Goal: Use online tool/utility: Use online tool/utility

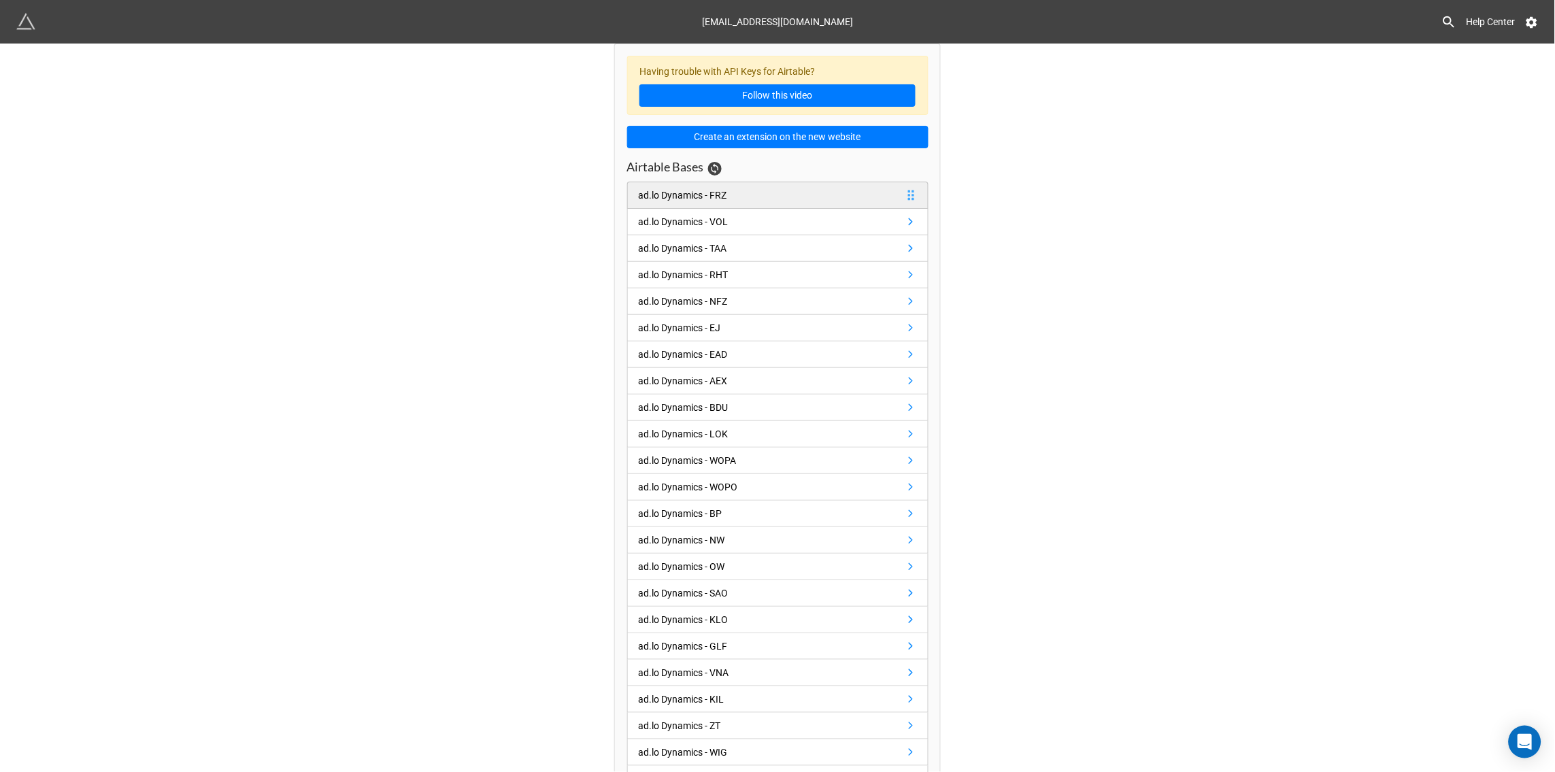
click at [686, 197] on div "ad.lo Dynamics - FRZ" at bounding box center [683, 195] width 88 height 15
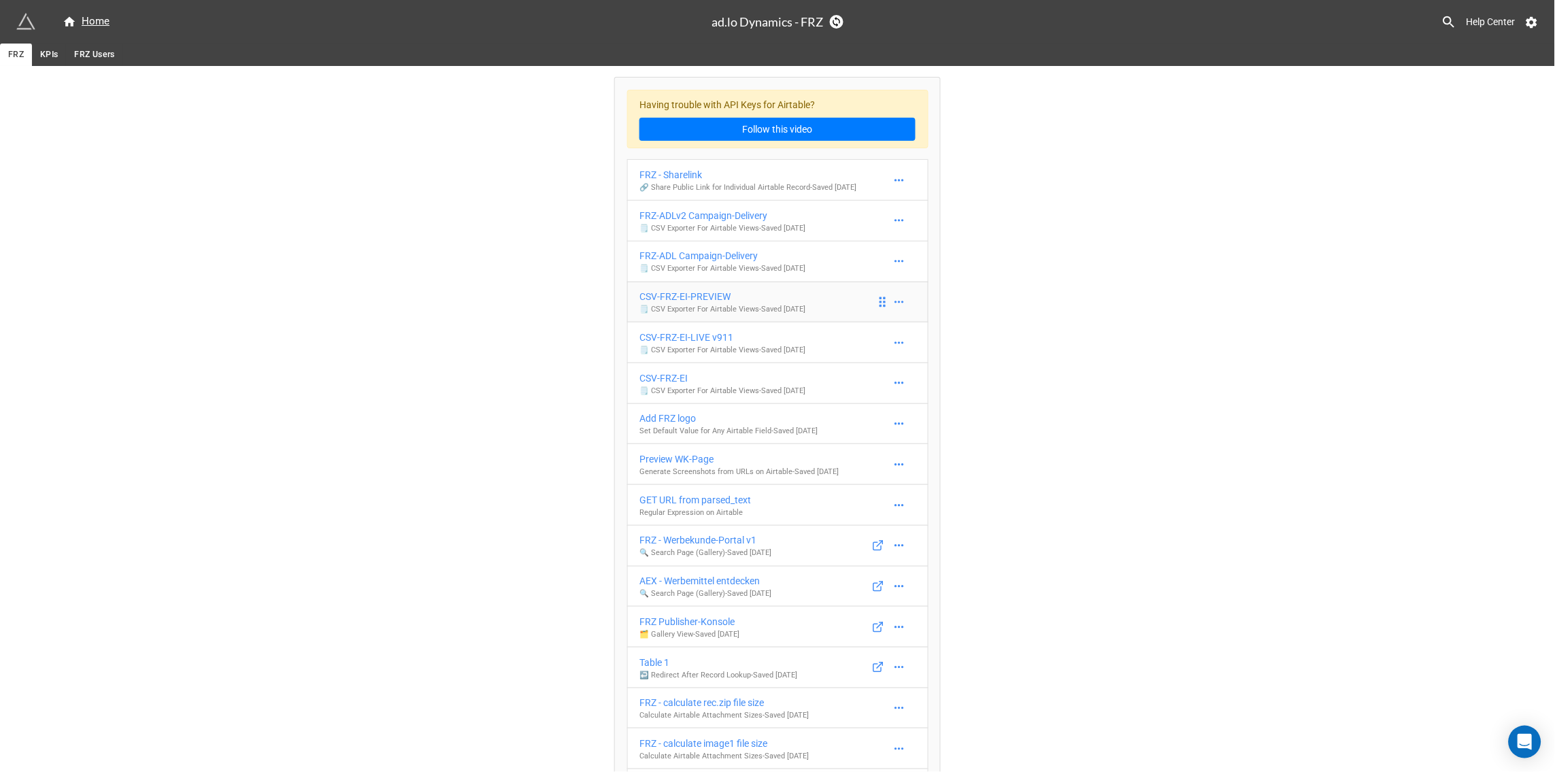
click at [681, 303] on div "CSV-FRZ-EI-PREVIEW" at bounding box center [722, 296] width 166 height 15
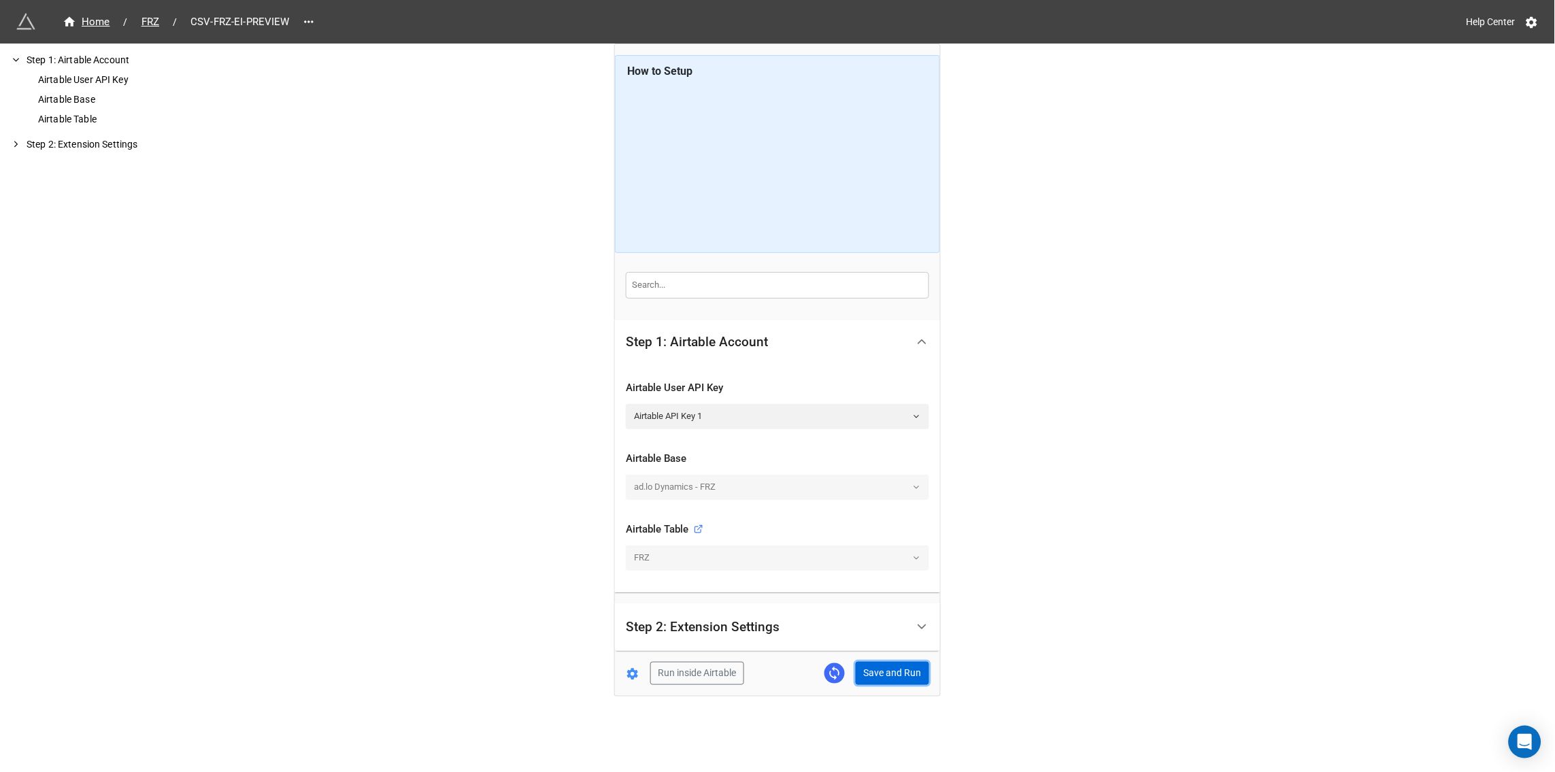
click at [901, 675] on button "Save and Run" at bounding box center [892, 673] width 73 height 23
